Goal: Information Seeking & Learning: Understand process/instructions

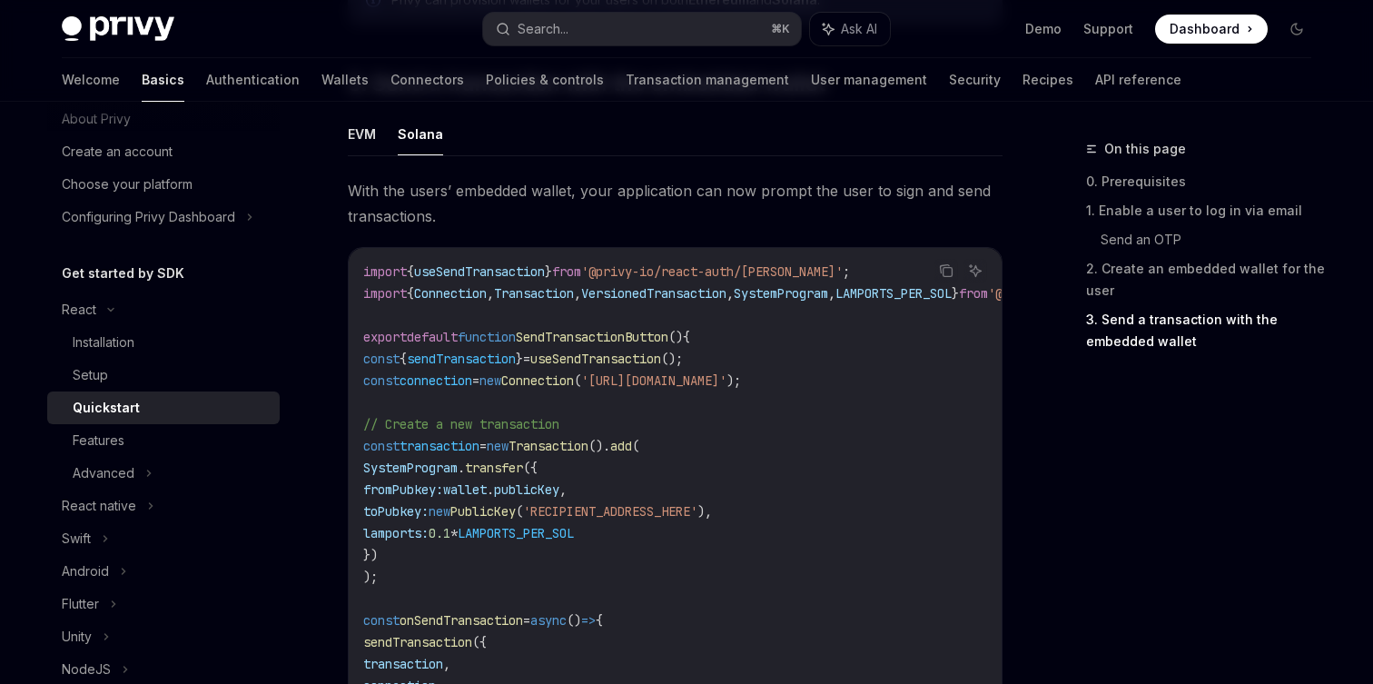
scroll to position [55, 0]
click at [153, 473] on div "Advanced" at bounding box center [163, 476] width 232 height 33
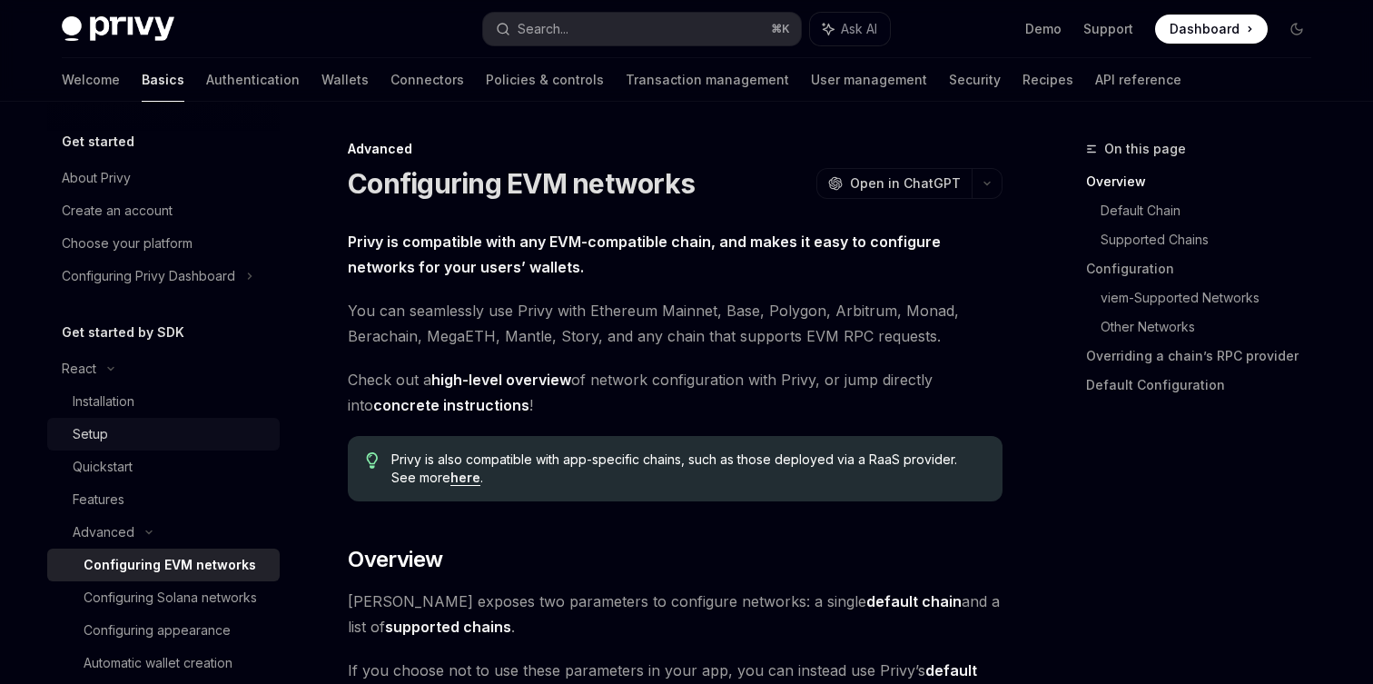
click at [154, 435] on div "Setup" at bounding box center [171, 434] width 196 height 22
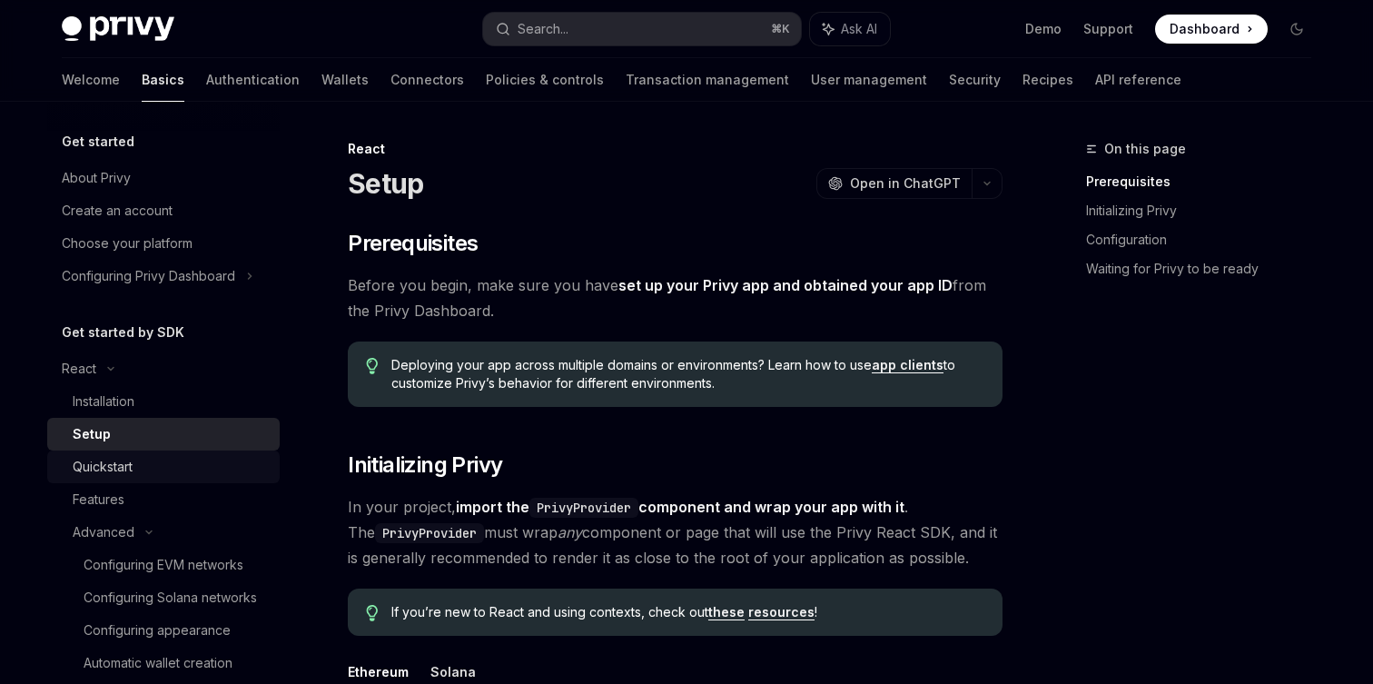
click at [153, 469] on div "Quickstart" at bounding box center [171, 467] width 196 height 22
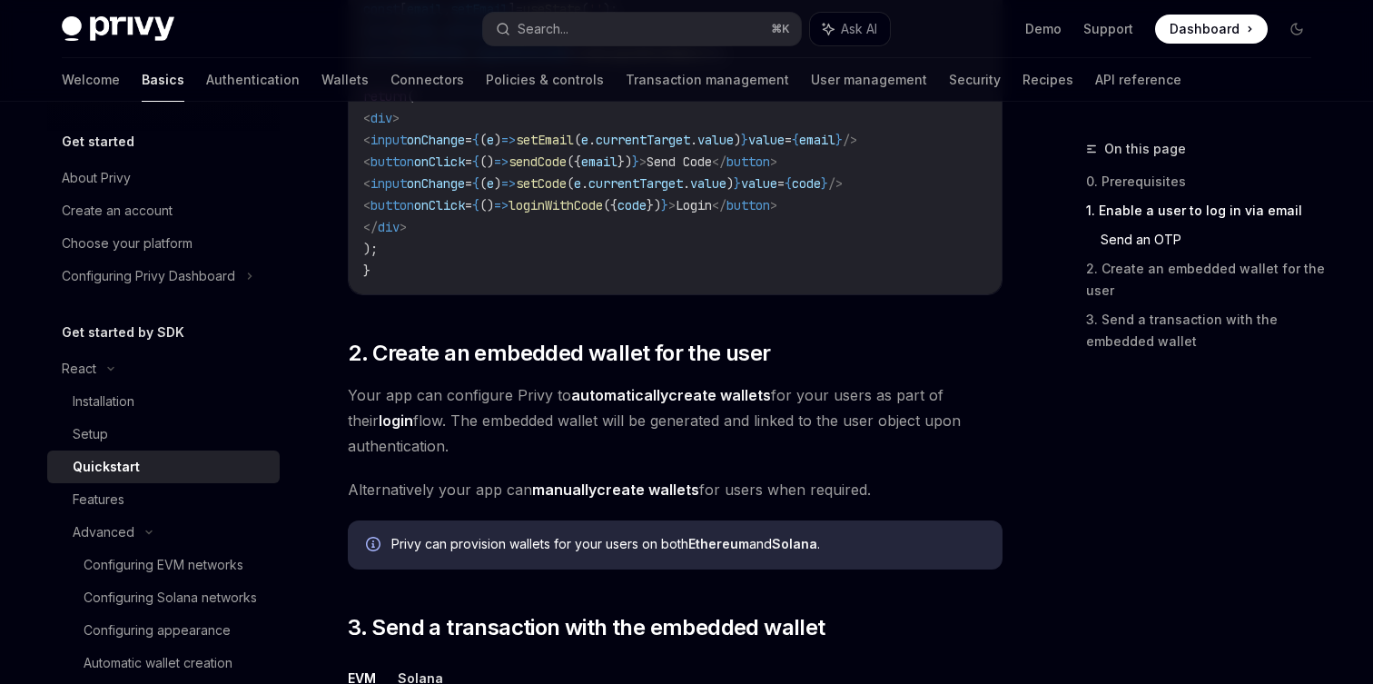
scroll to position [1213, 0]
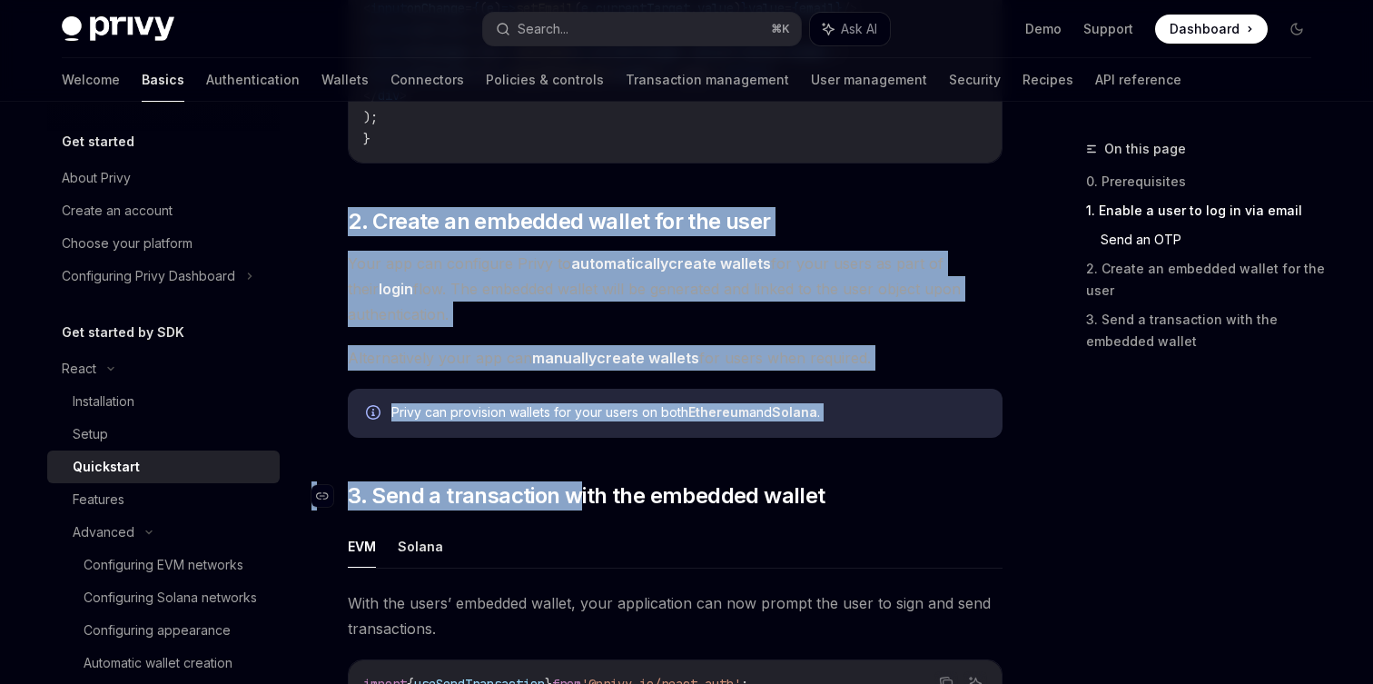
drag, startPoint x: 411, startPoint y: 190, endPoint x: 578, endPoint y: 502, distance: 354.2
click at [578, 502] on div "​ 0. Prerequisites This guide assumes that you have completed the Setup guide. …" at bounding box center [675, 109] width 655 height 2070
click at [426, 537] on button "Solana" at bounding box center [420, 546] width 45 height 43
click at [515, 438] on div "Privy can provision wallets for your users on both Ethereum and Solana ." at bounding box center [675, 413] width 655 height 49
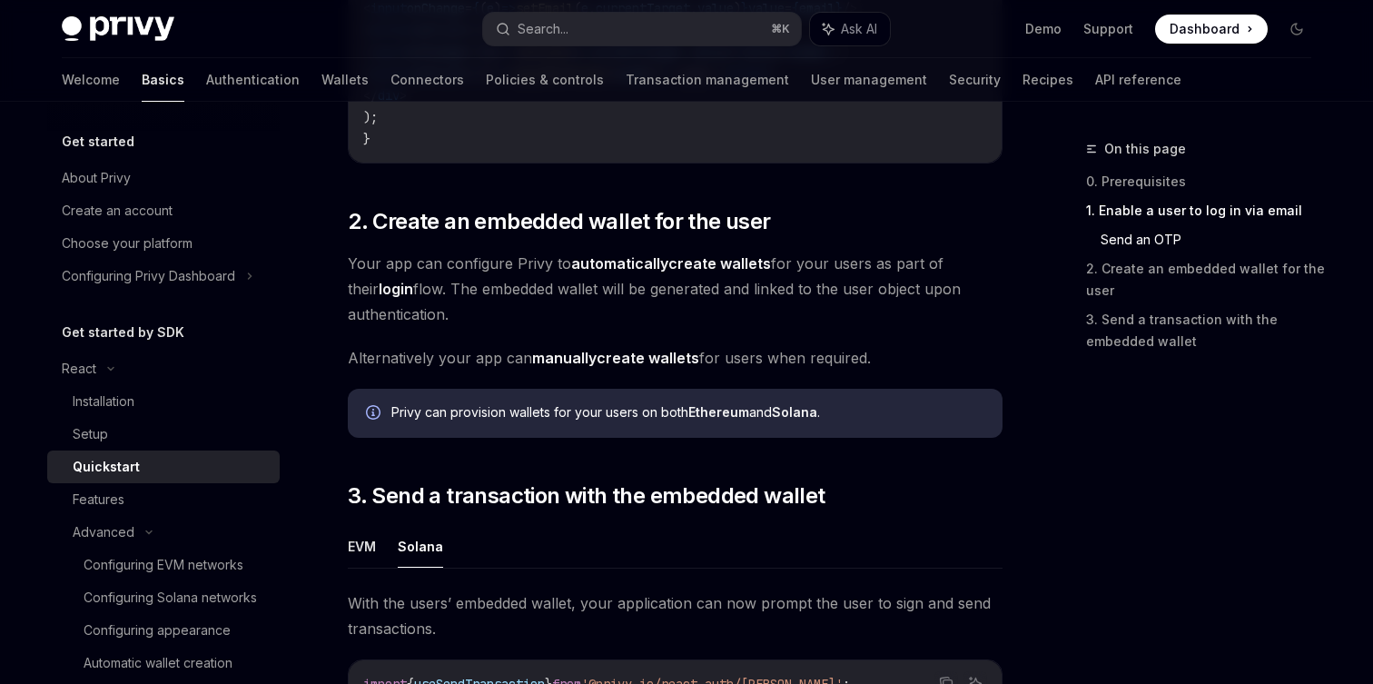
click at [644, 271] on strong "automatically" at bounding box center [619, 263] width 97 height 18
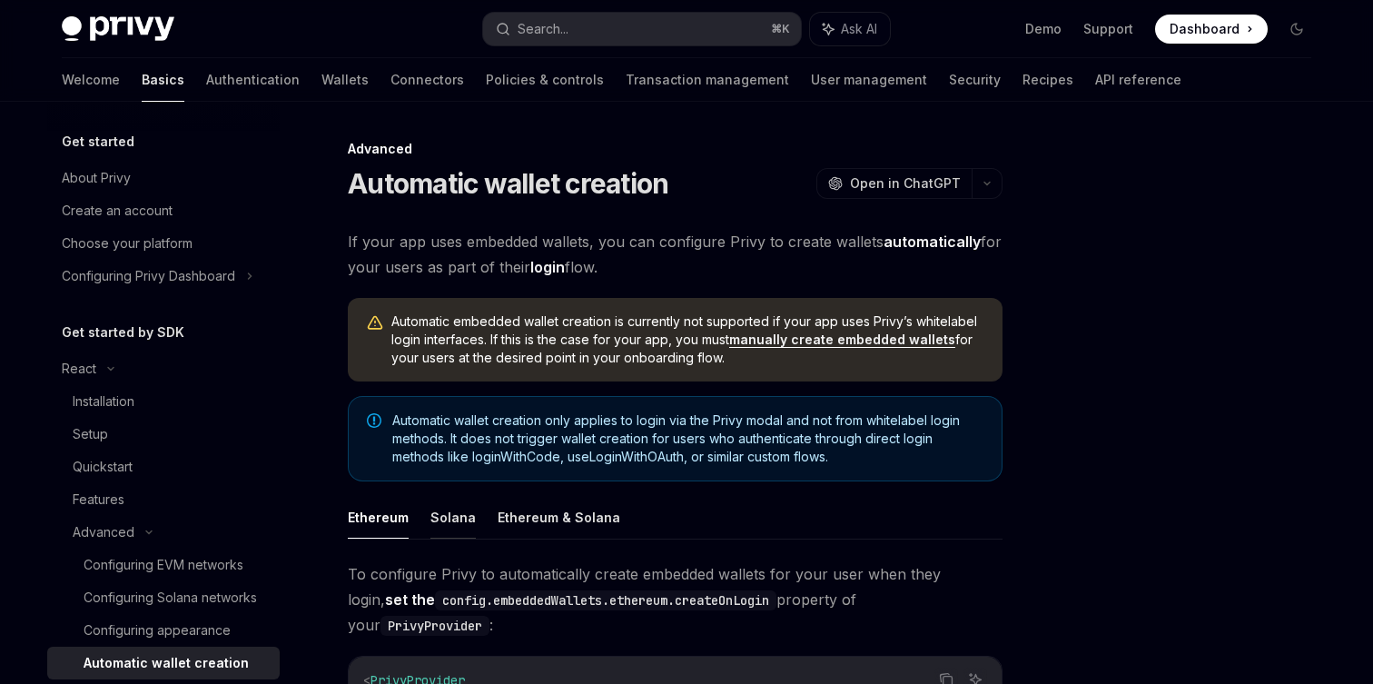
click at [452, 520] on button "Solana" at bounding box center [452, 517] width 45 height 43
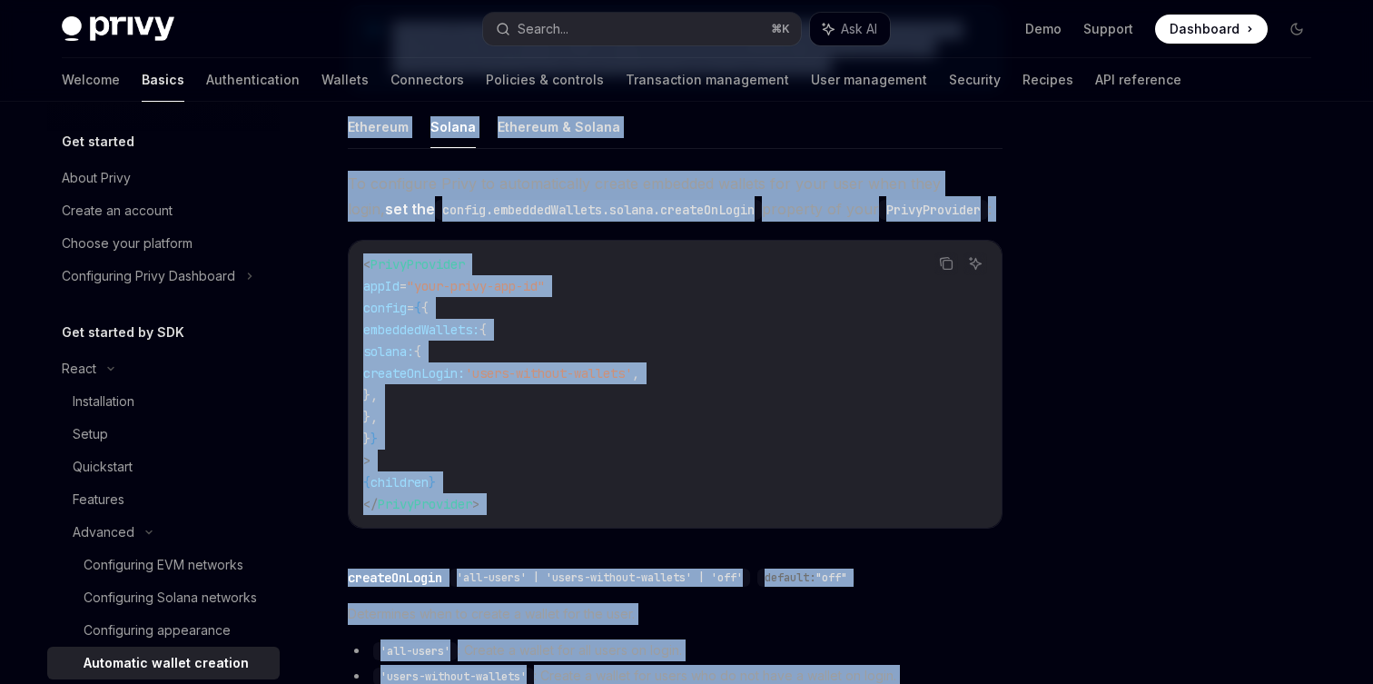
scroll to position [720, 0]
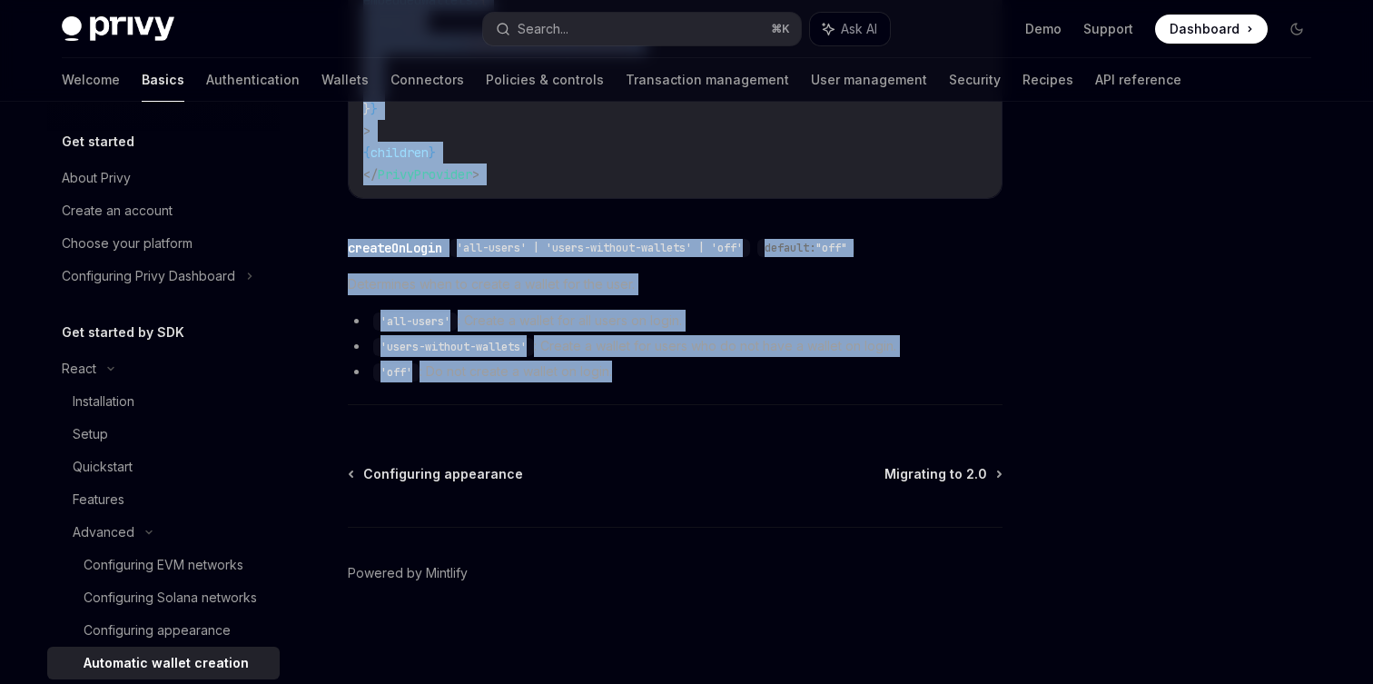
drag, startPoint x: 349, startPoint y: 141, endPoint x: 684, endPoint y: 405, distance: 426.7
click at [684, 405] on div "Advanced Automatic wallet creation OpenAI Open in ChatGPT OpenAI Open in ChatGP…" at bounding box center [505, 51] width 1002 height 1266
copy div "Loremipsu dolors ametcons AdipIS Elit se DoeiUSM TempOR Inci ut LaboREE Do magn…"
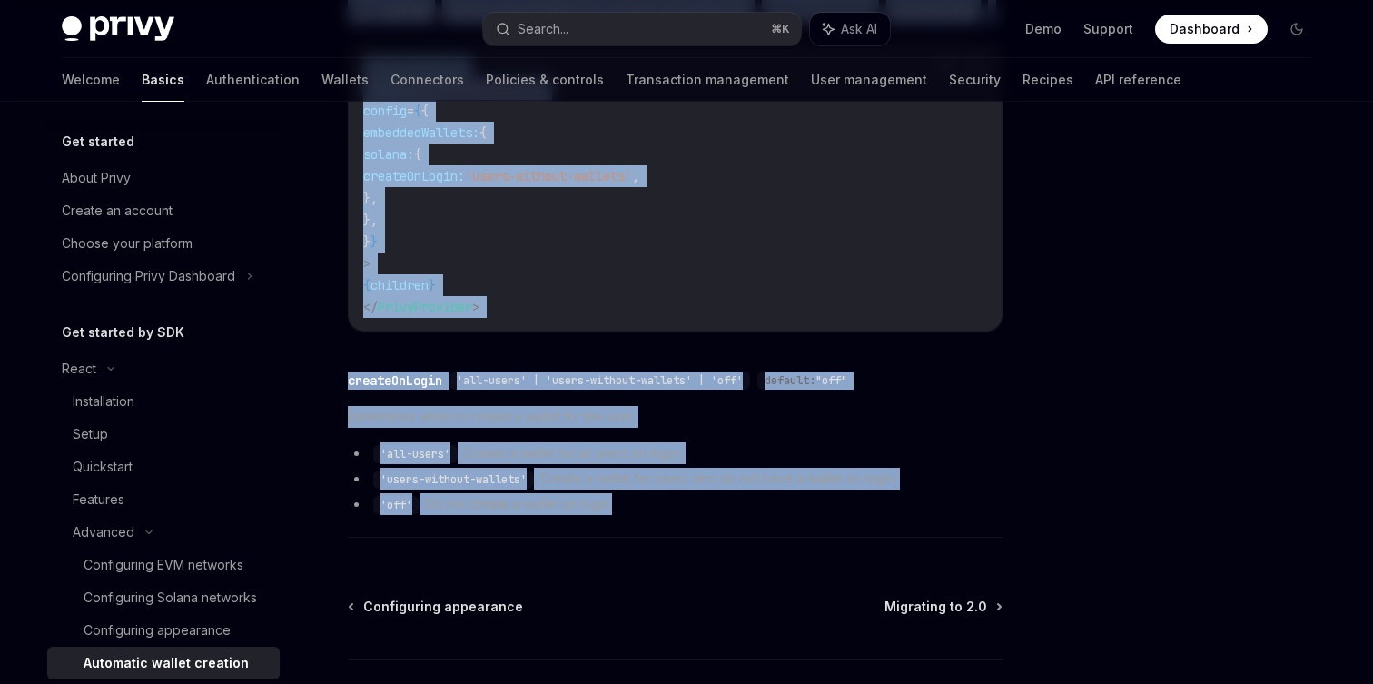
scroll to position [586, 0]
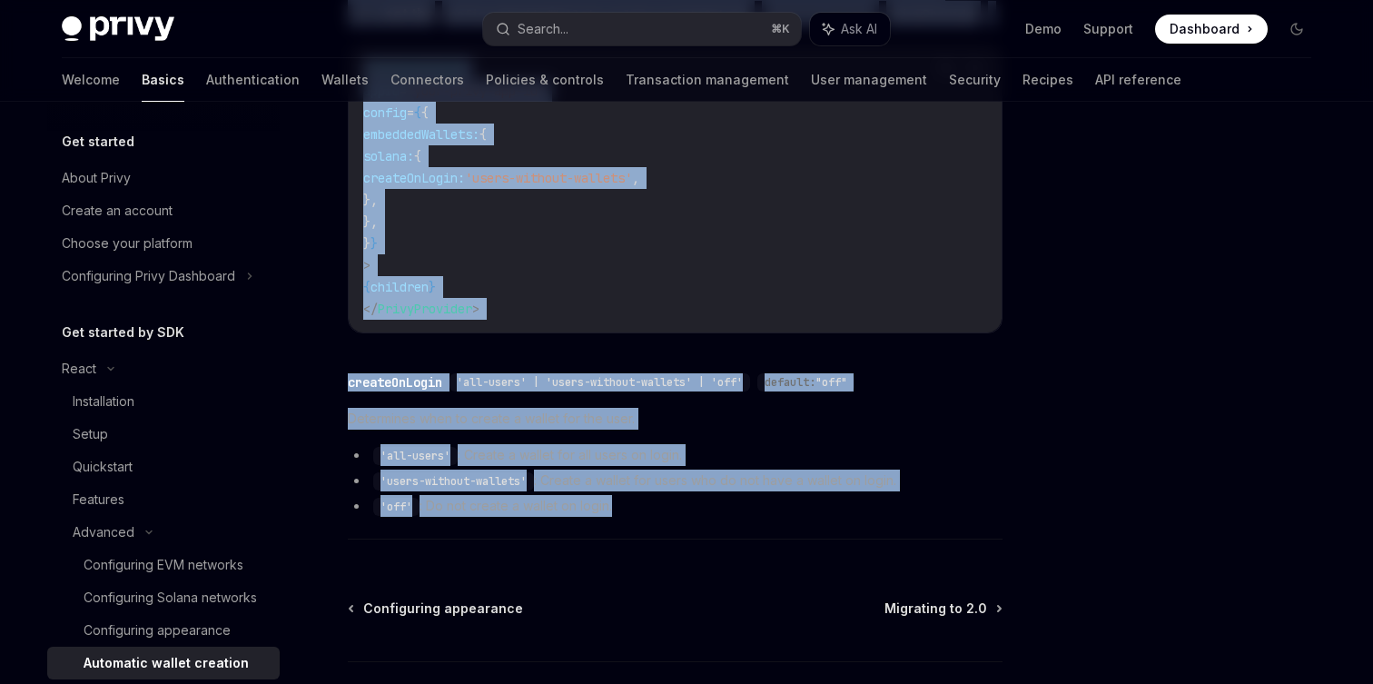
copy div "Loremipsu dolors ametcons AdipIS Elit se DoeiUSM TempOR Inci ut LaboREE Do magn…"
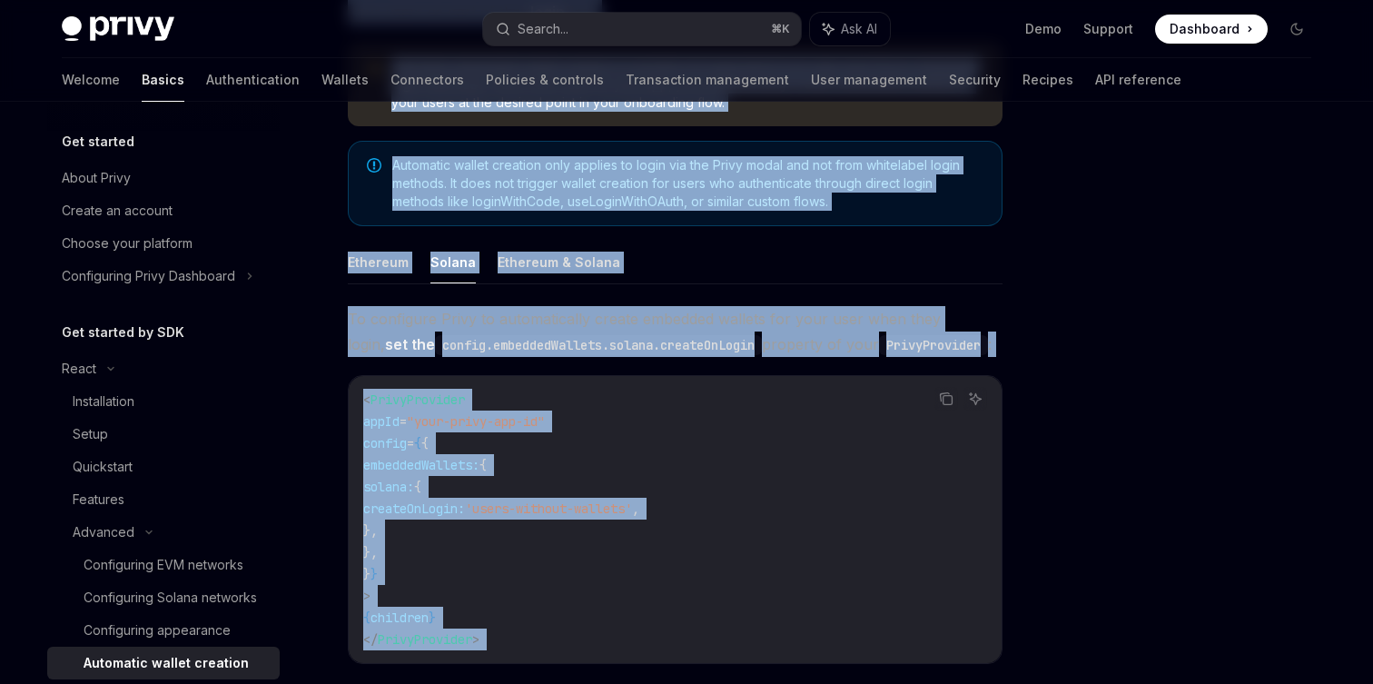
scroll to position [262, 0]
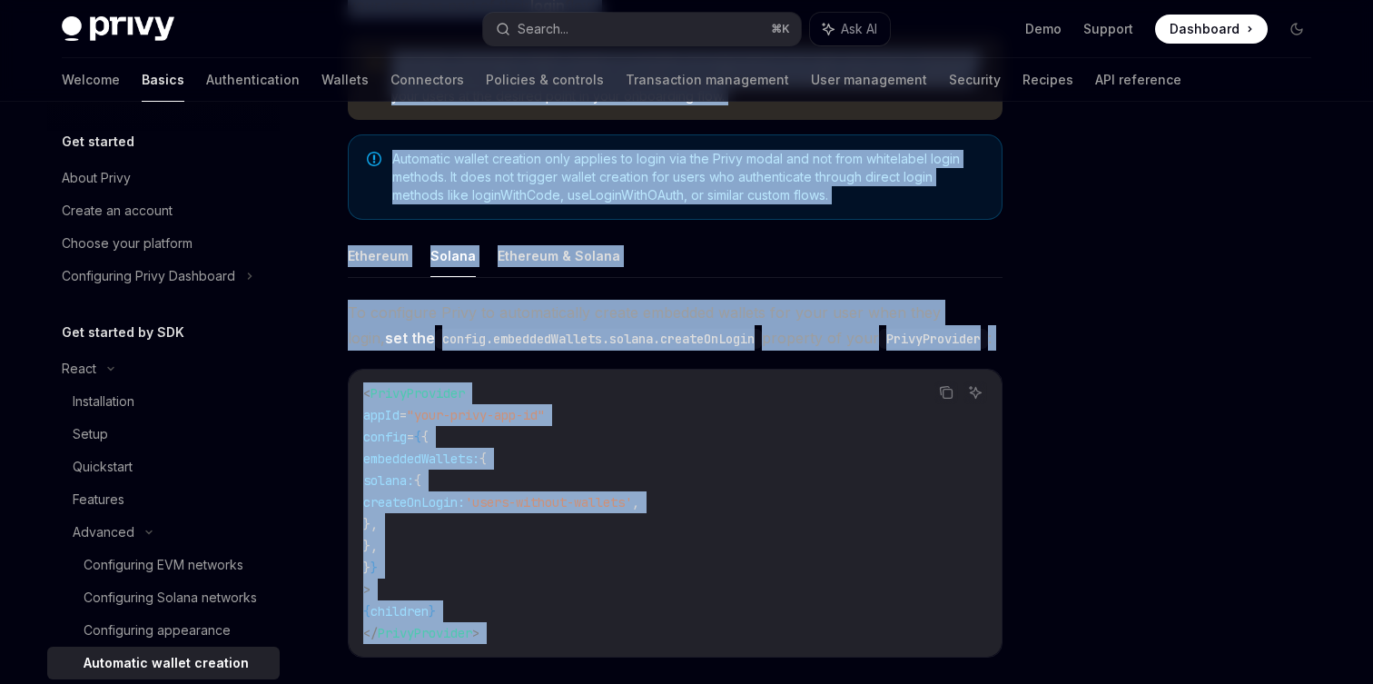
copy div "Loremipsu dolors ametcons AdipIS Elit se DoeiUSM TempOR Inci ut LaboREE Do magn…"
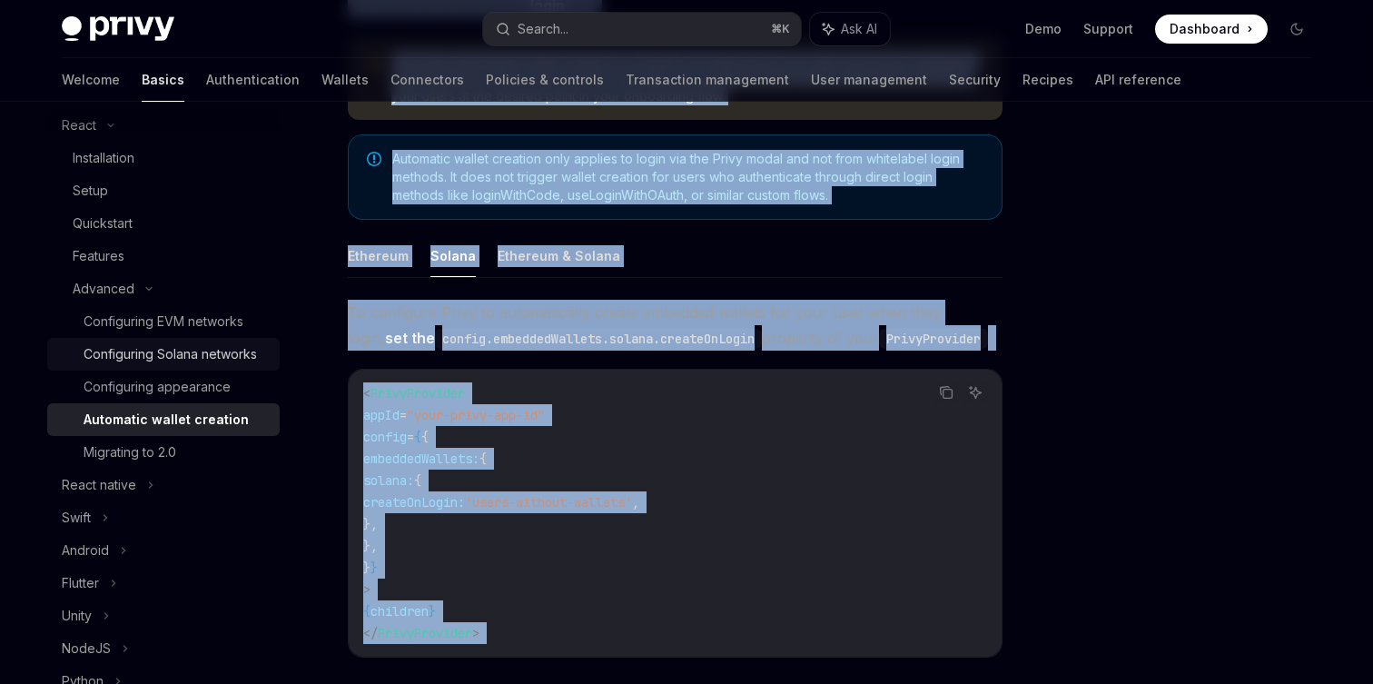
scroll to position [247, 0]
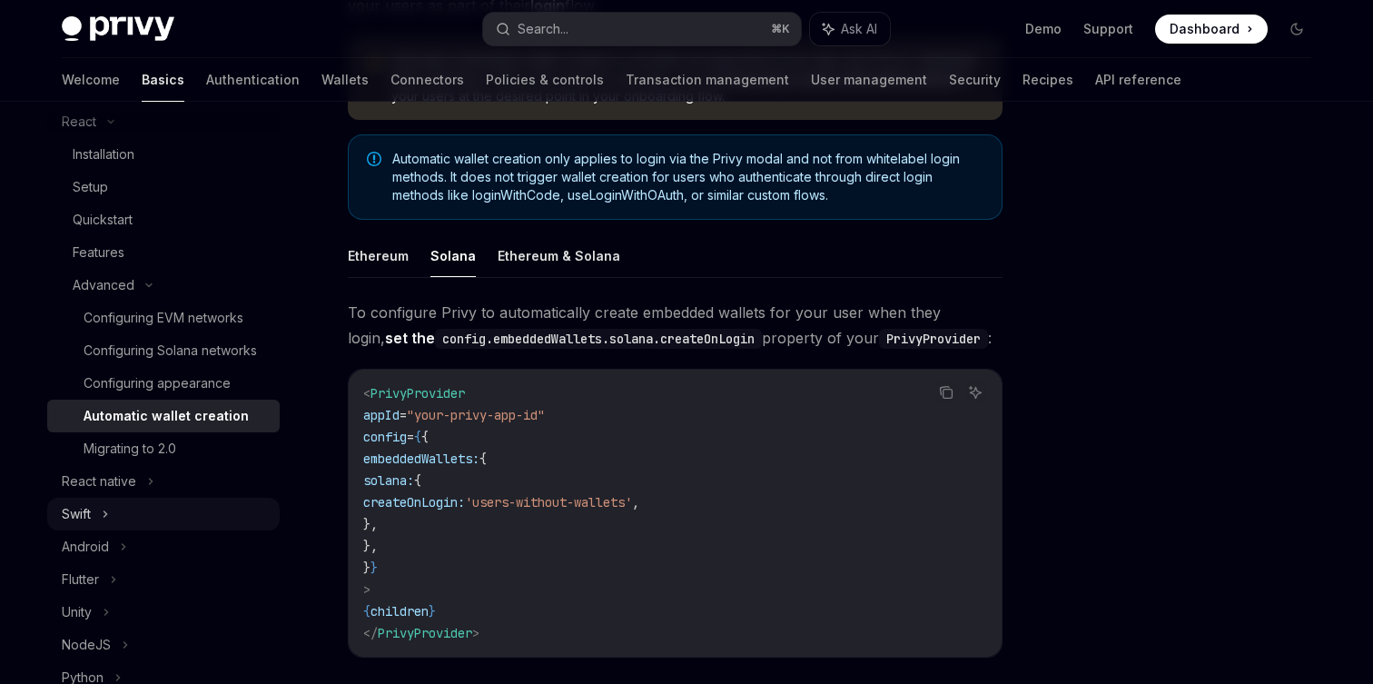
click at [133, 513] on div "Swift" at bounding box center [163, 514] width 232 height 33
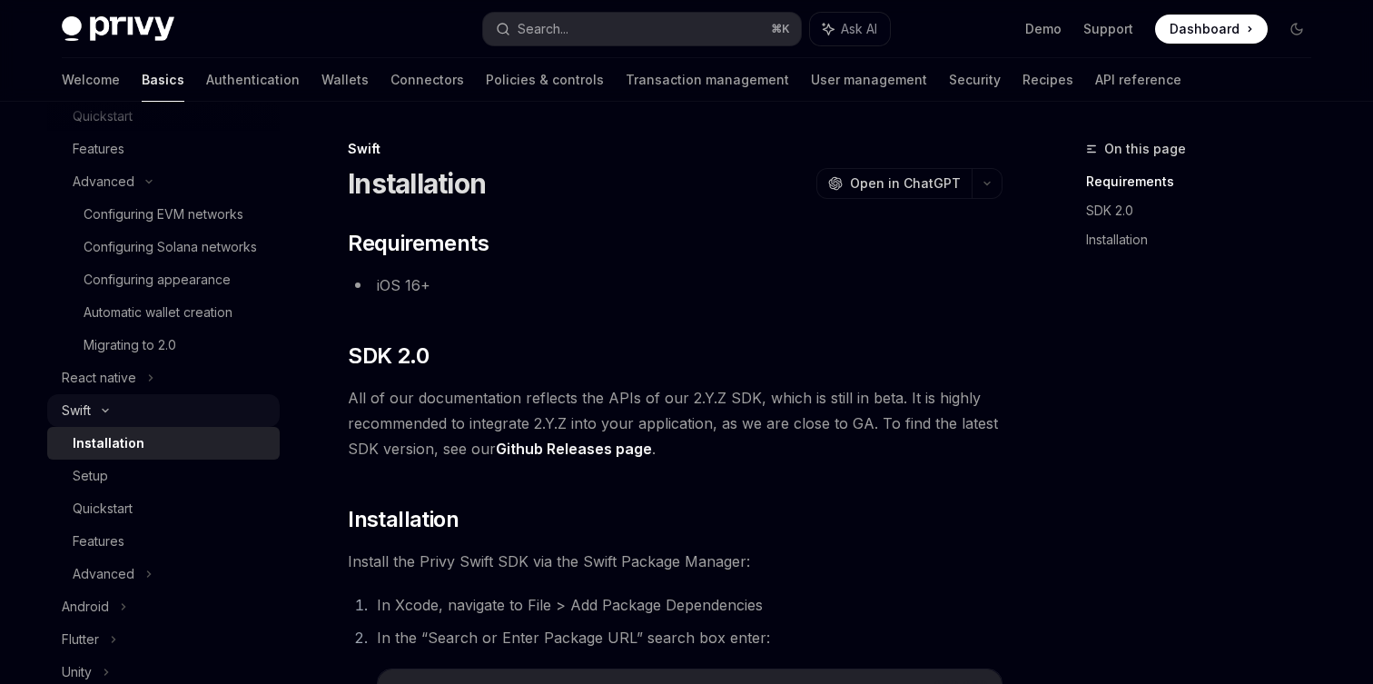
scroll to position [366, 0]
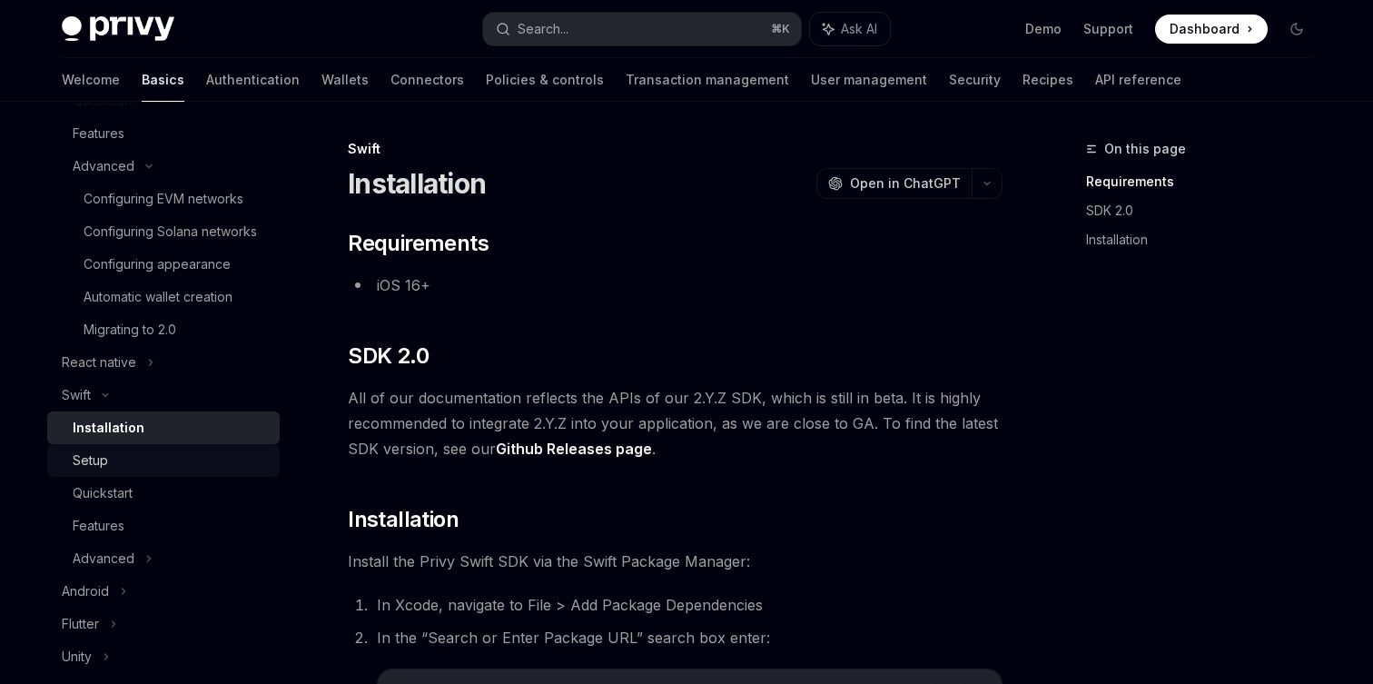
click at [134, 463] on div "Setup" at bounding box center [171, 460] width 196 height 22
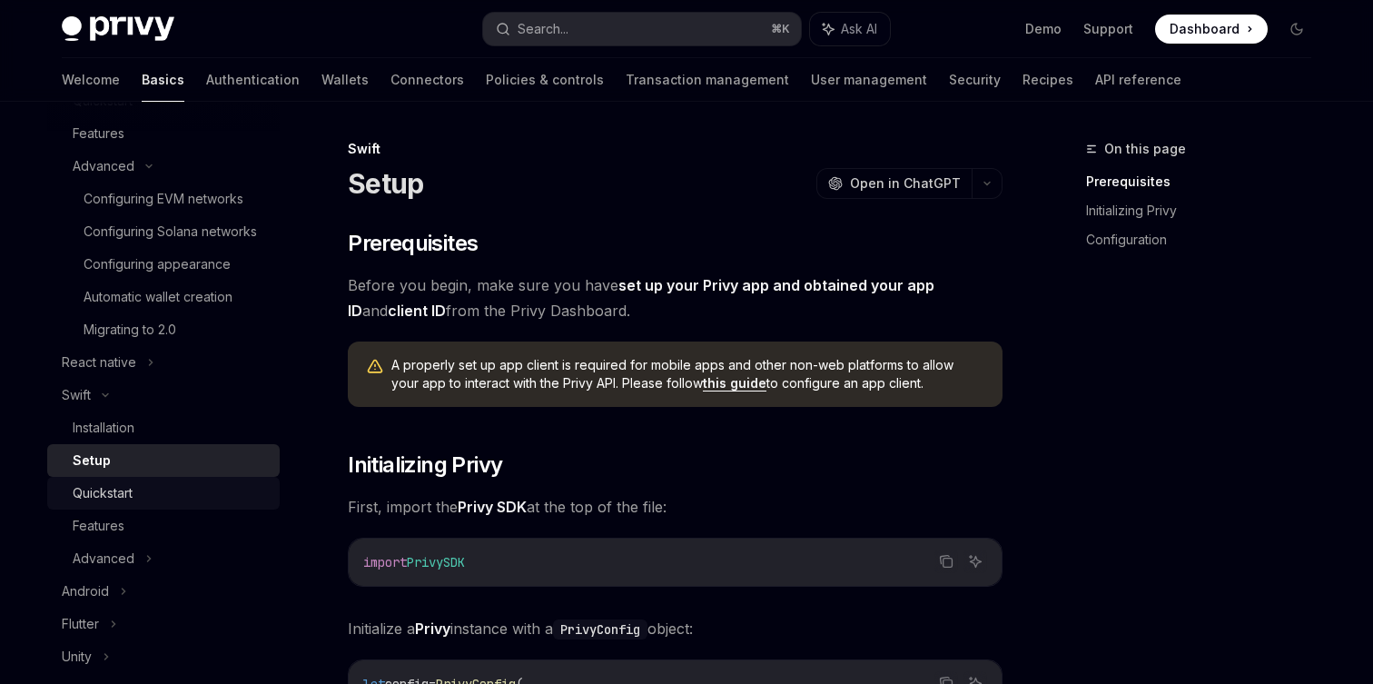
click at [136, 485] on div "Quickstart" at bounding box center [171, 493] width 196 height 22
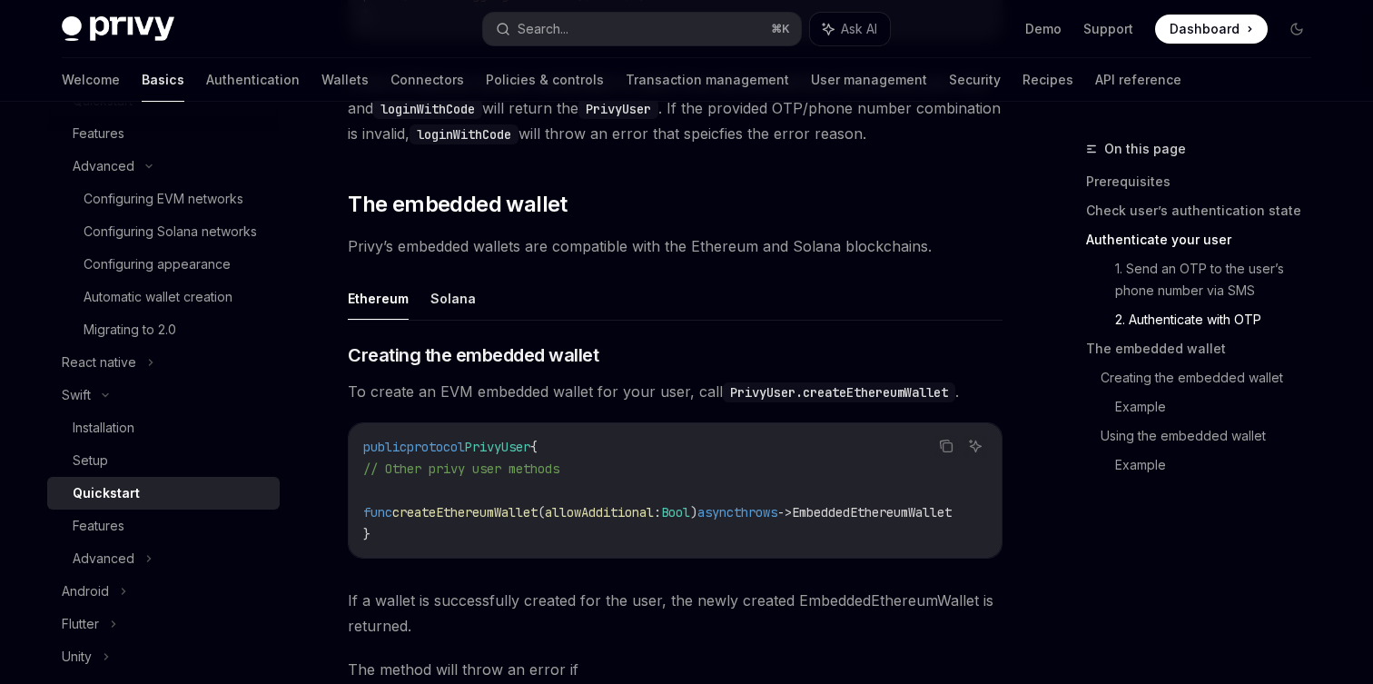
scroll to position [2038, 0]
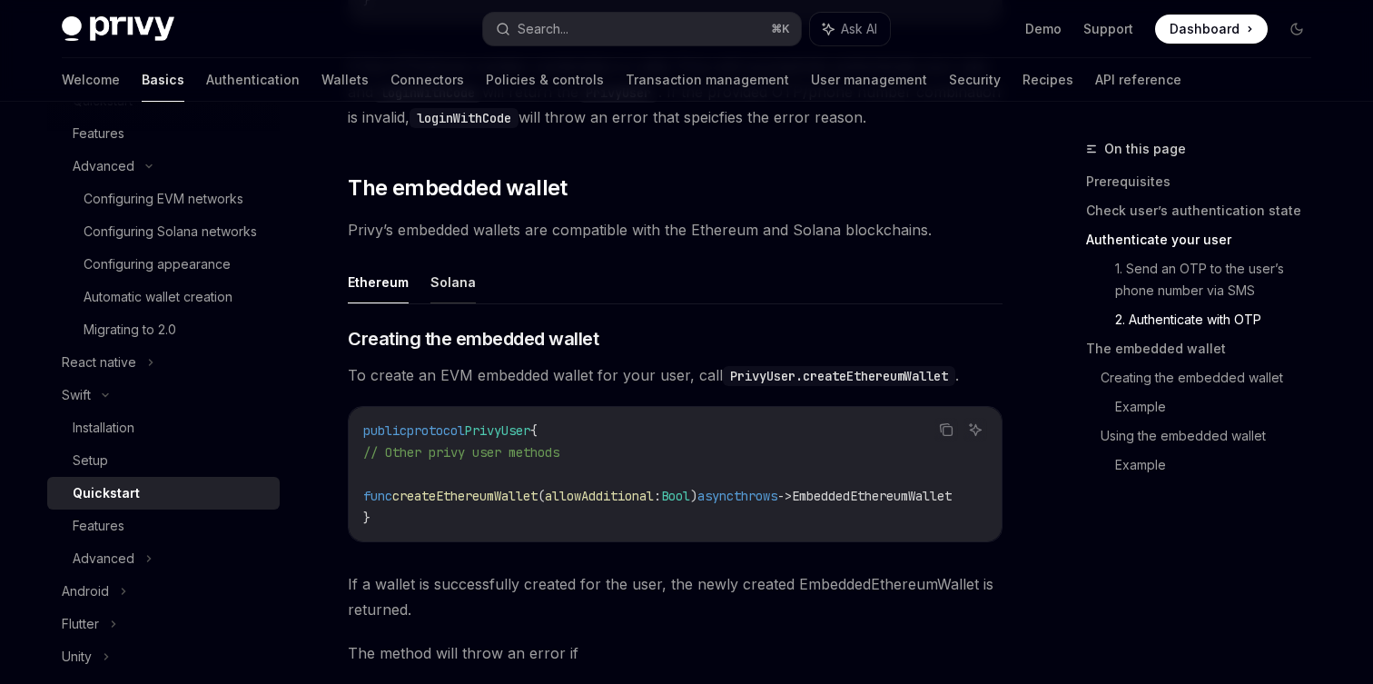
click at [440, 295] on button "Solana" at bounding box center [452, 282] width 45 height 43
type textarea "*"
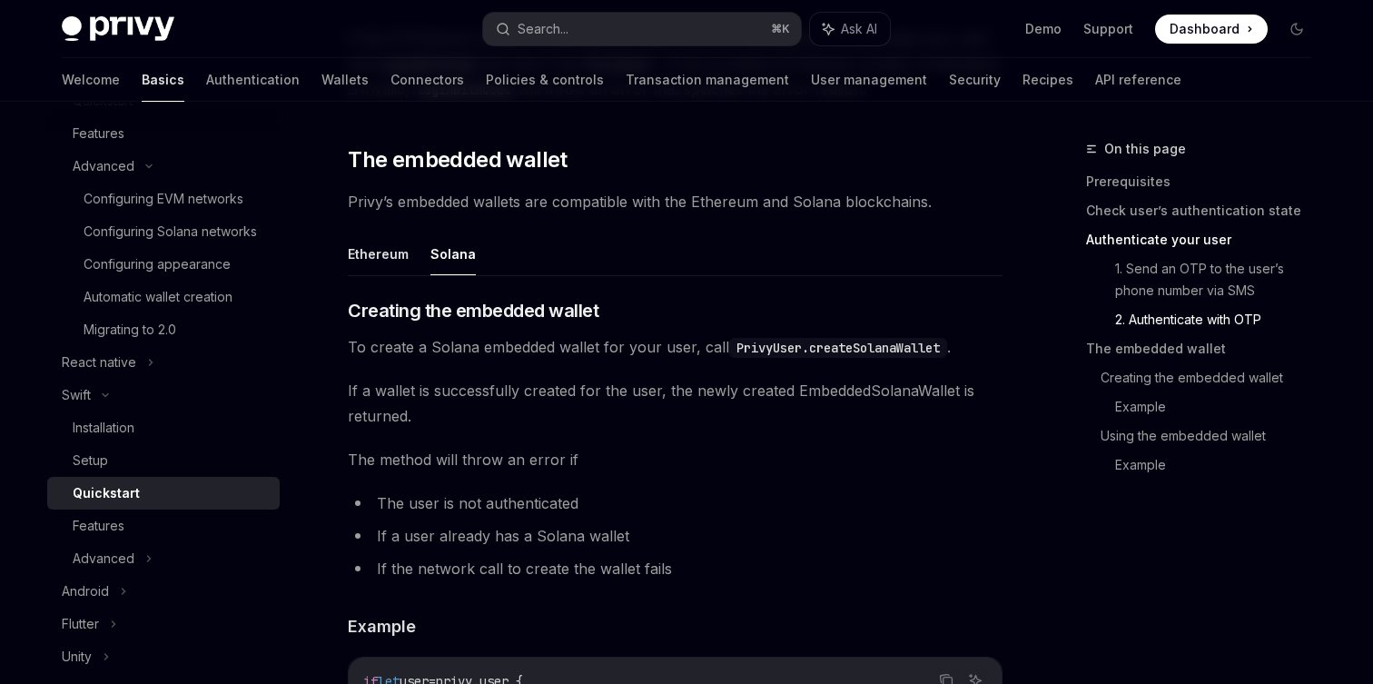
scroll to position [2069, 0]
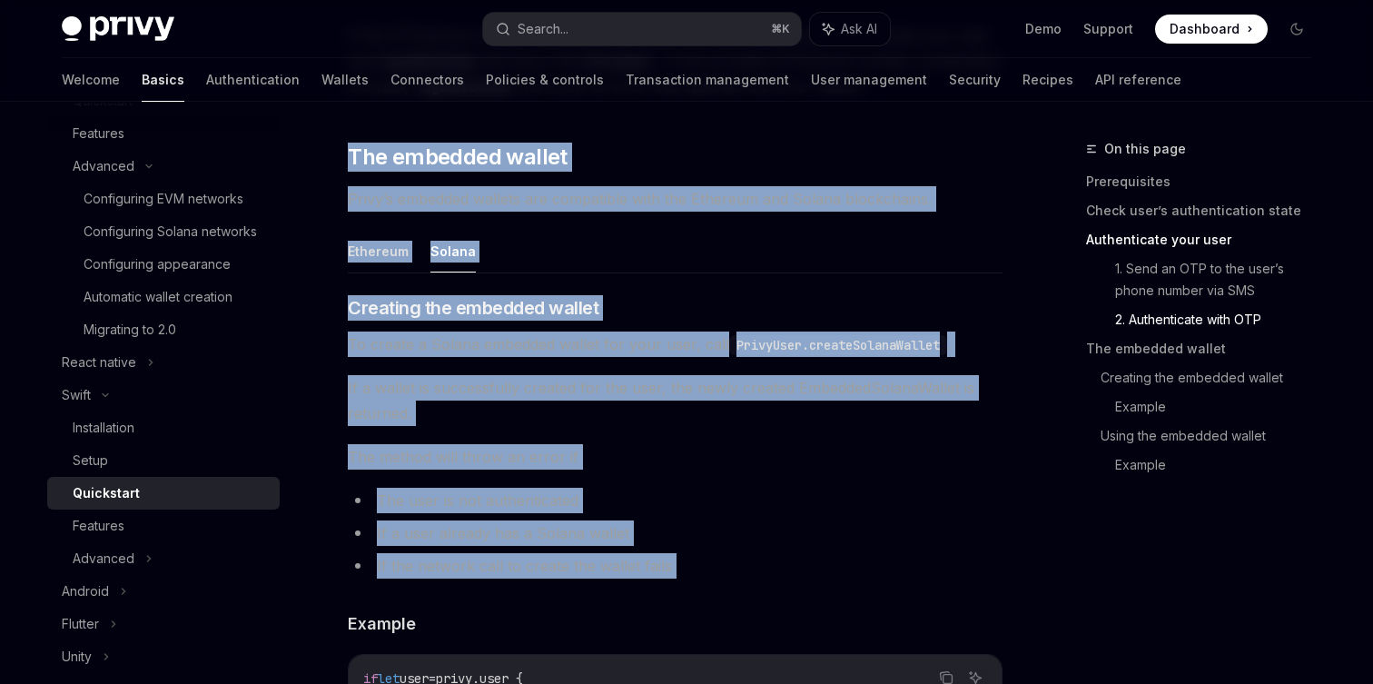
drag, startPoint x: 350, startPoint y: 132, endPoint x: 685, endPoint y: 593, distance: 569.6
click at [685, 593] on div "​ Prerequisites This guide assumes that you have completed the setup guide. ​ C…" at bounding box center [675, 34] width 655 height 3632
copy div "The embedded wallet Privy’s embedded wallets are compatible with the Ethereum a…"
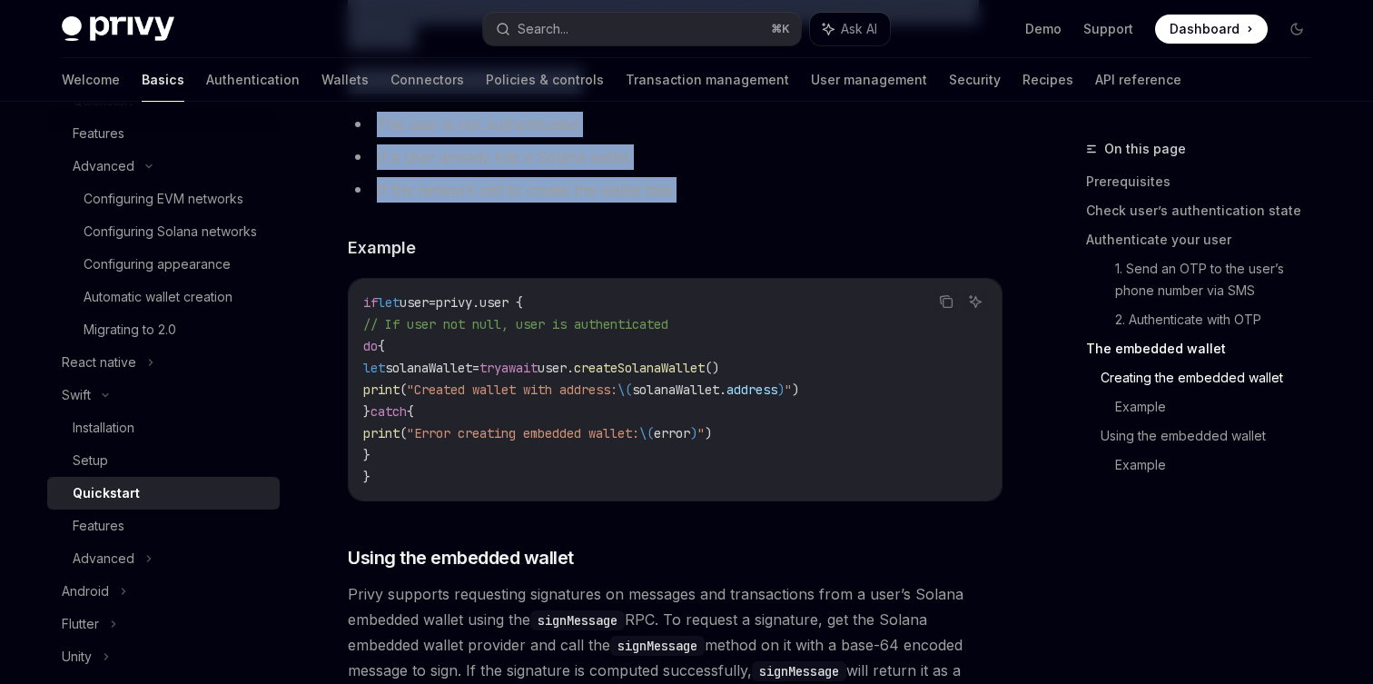
scroll to position [2472, 0]
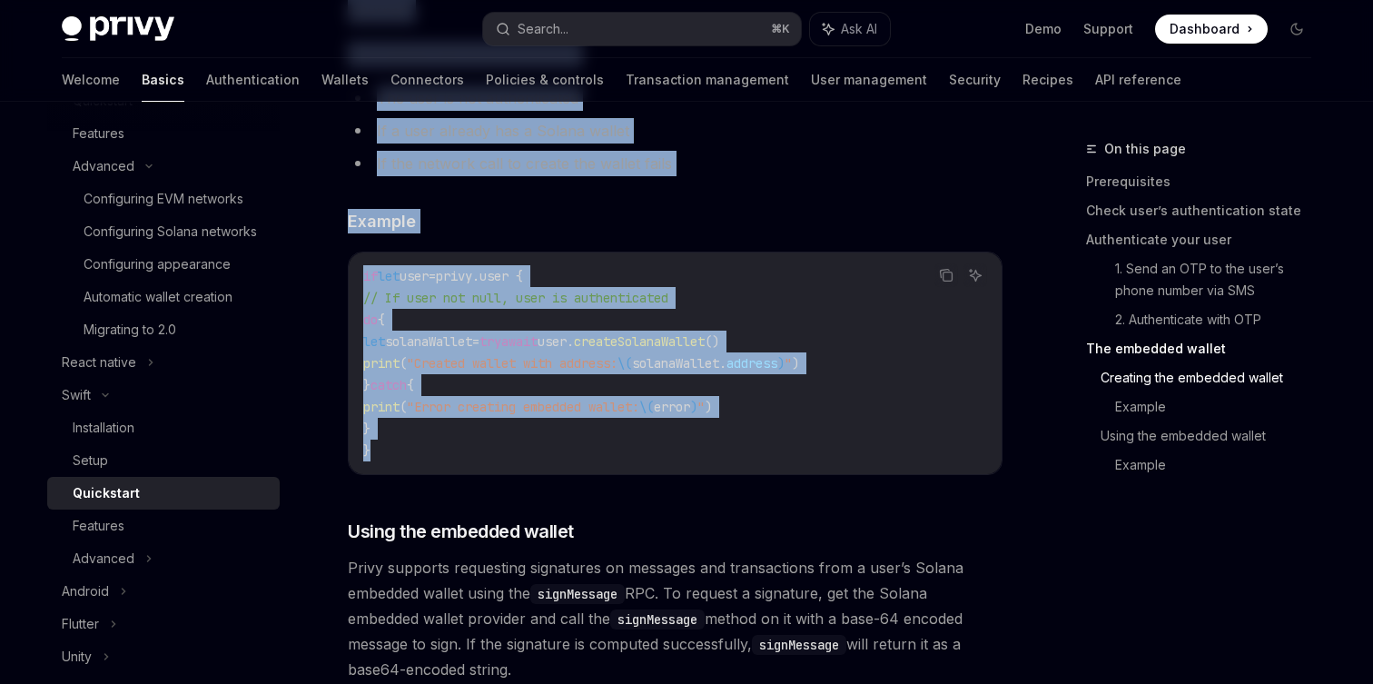
click at [737, 461] on code "if let user = privy.user { // If user not null, user is authenticated do { let …" at bounding box center [675, 363] width 624 height 196
copy div "The embedded wallet Privy’s embedded wallets are compatible with the Ethereum a…"
